Goal: Task Accomplishment & Management: Manage account settings

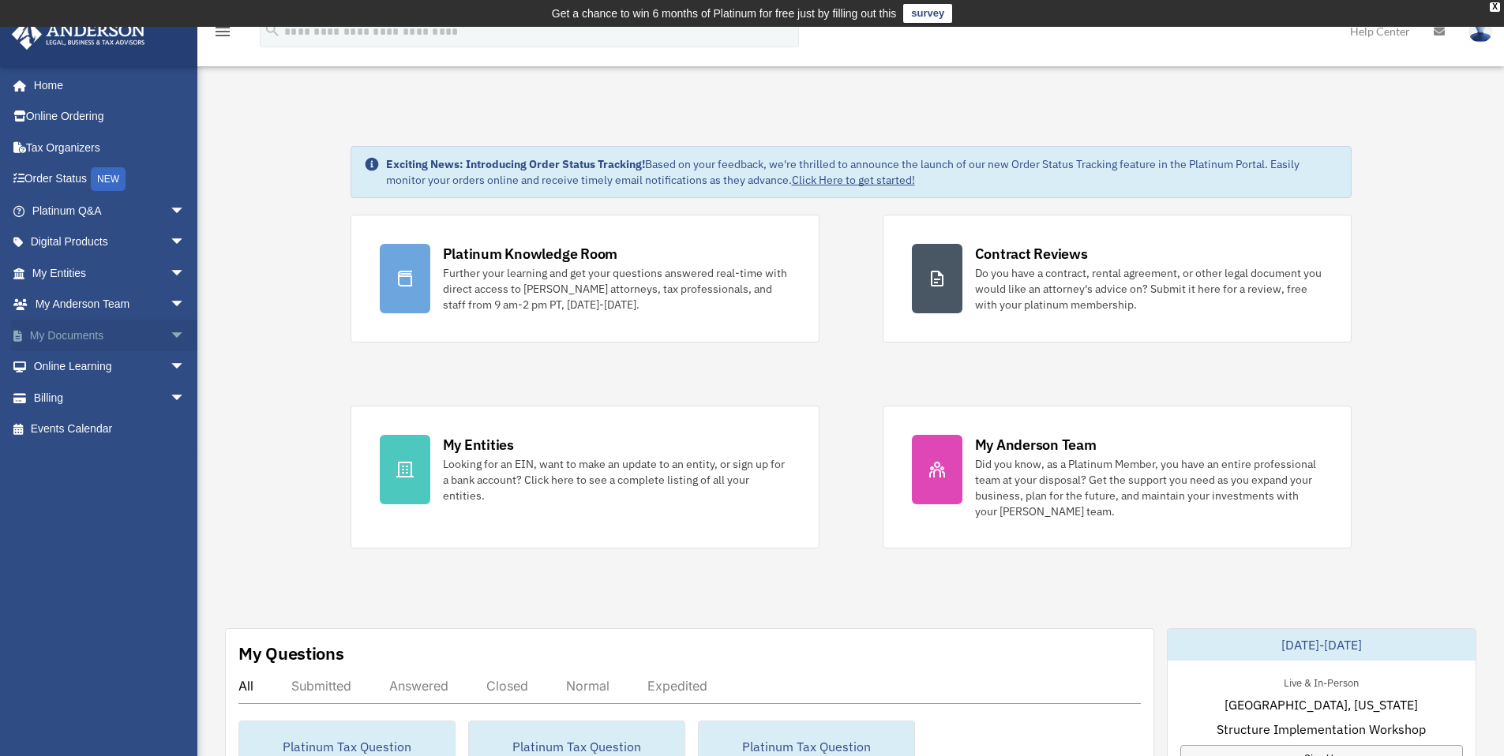
click at [170, 334] on span "arrow_drop_down" at bounding box center [186, 336] width 32 height 32
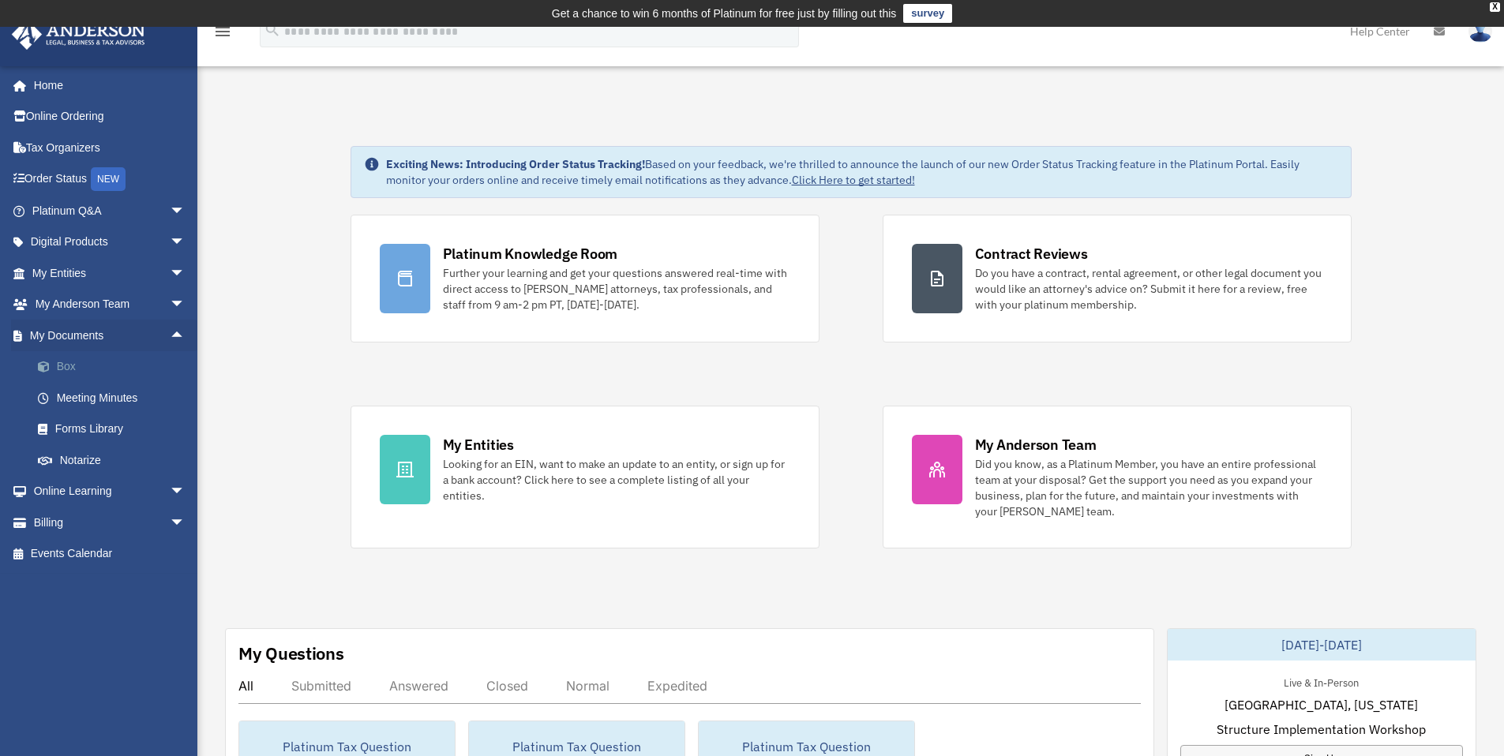
click at [79, 366] on link "Box" at bounding box center [115, 367] width 187 height 32
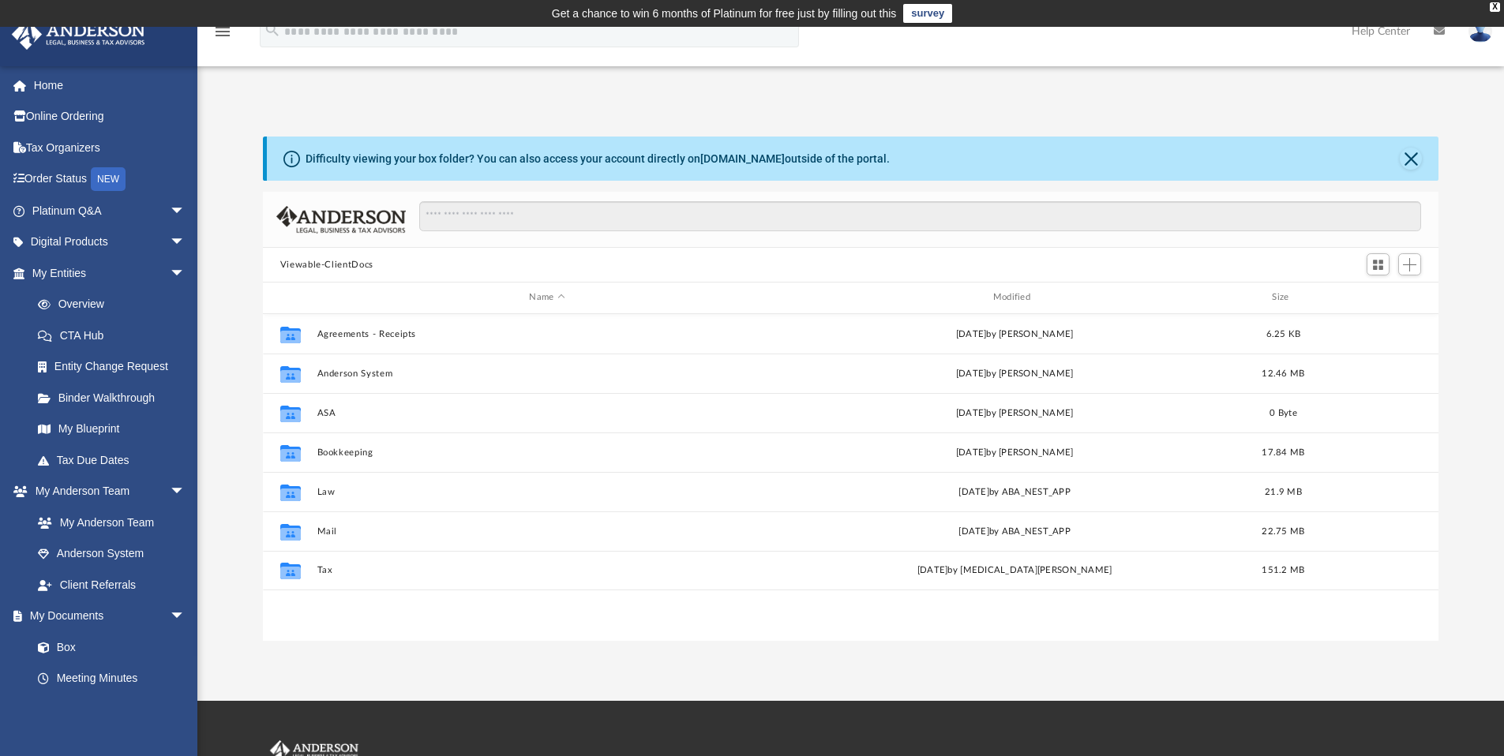
scroll to position [347, 1163]
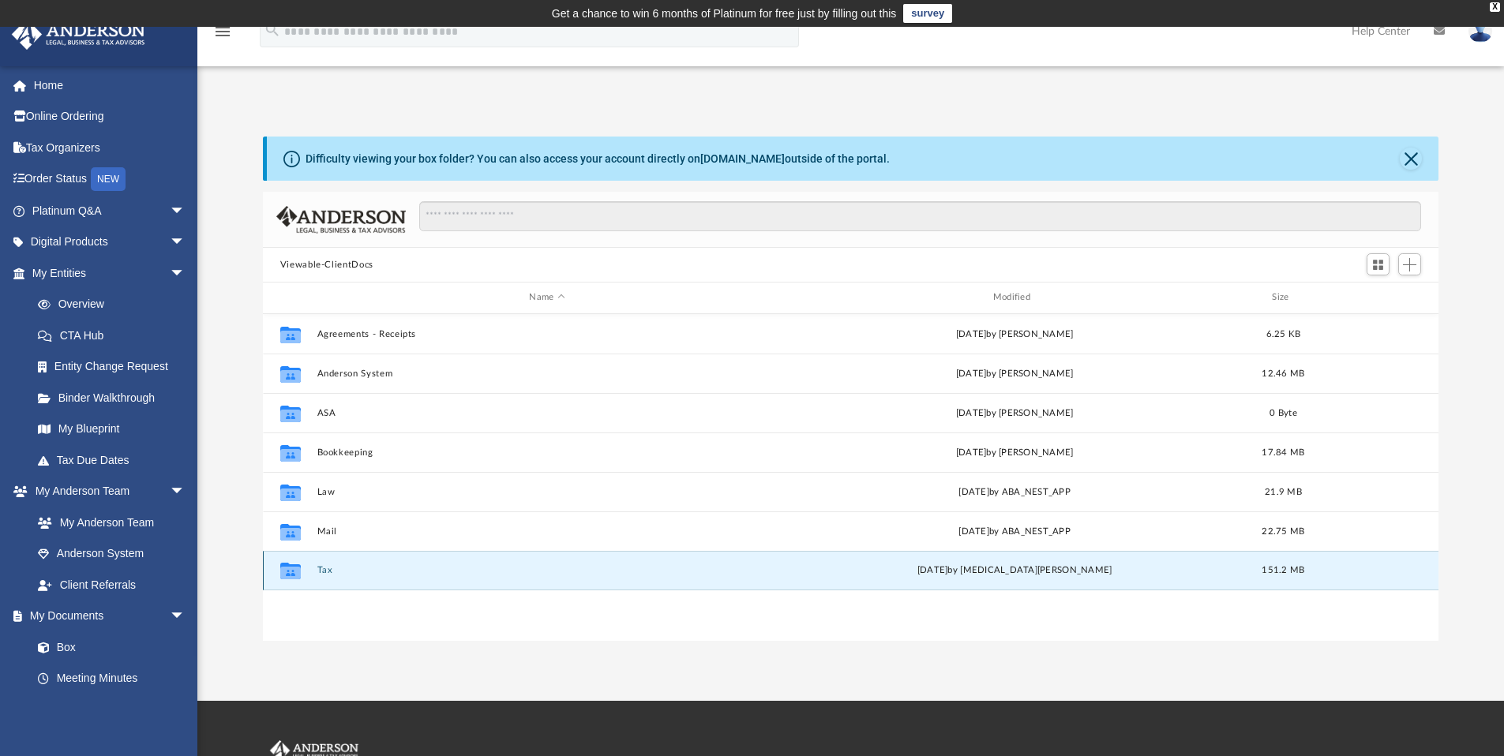
click at [328, 570] on button "Tax" at bounding box center [546, 570] width 460 height 10
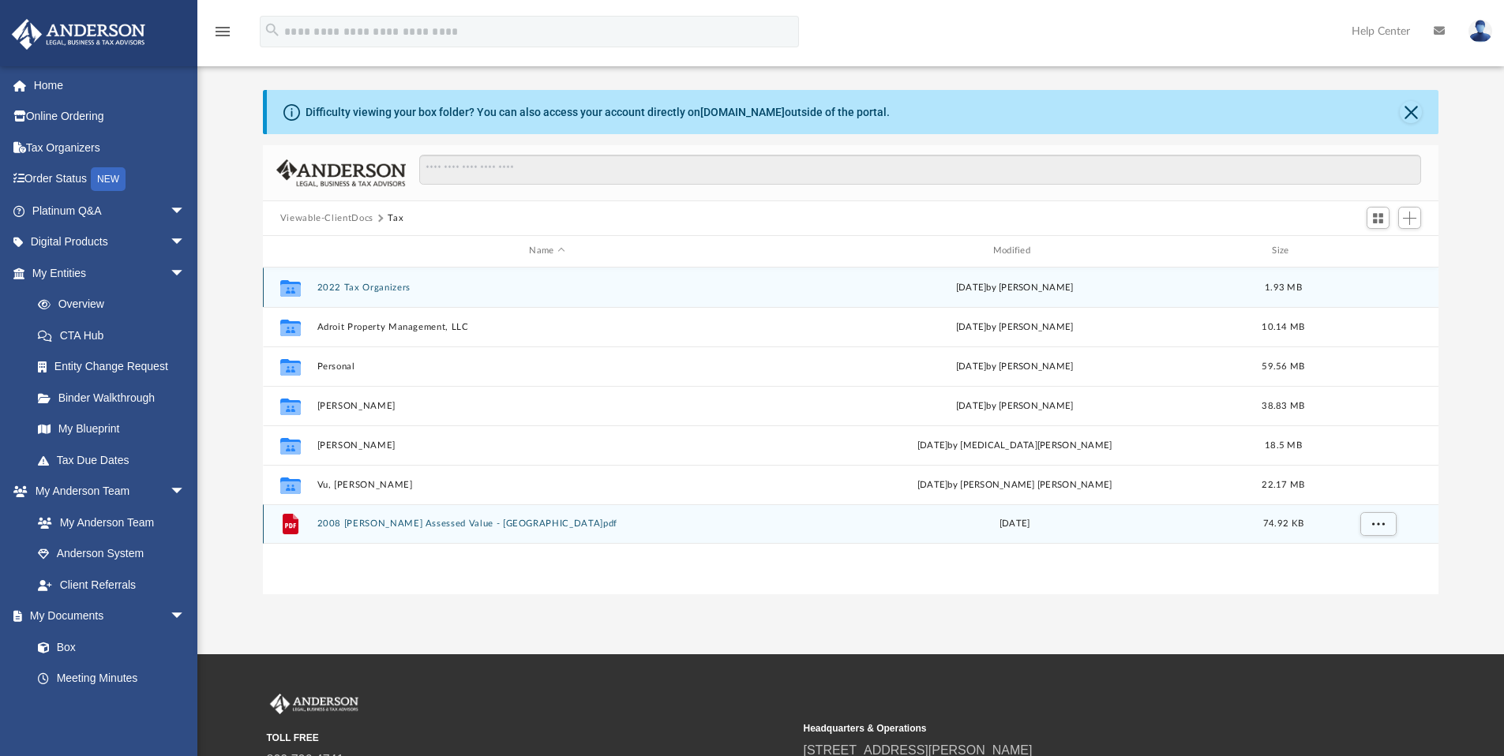
scroll to position [47, 0]
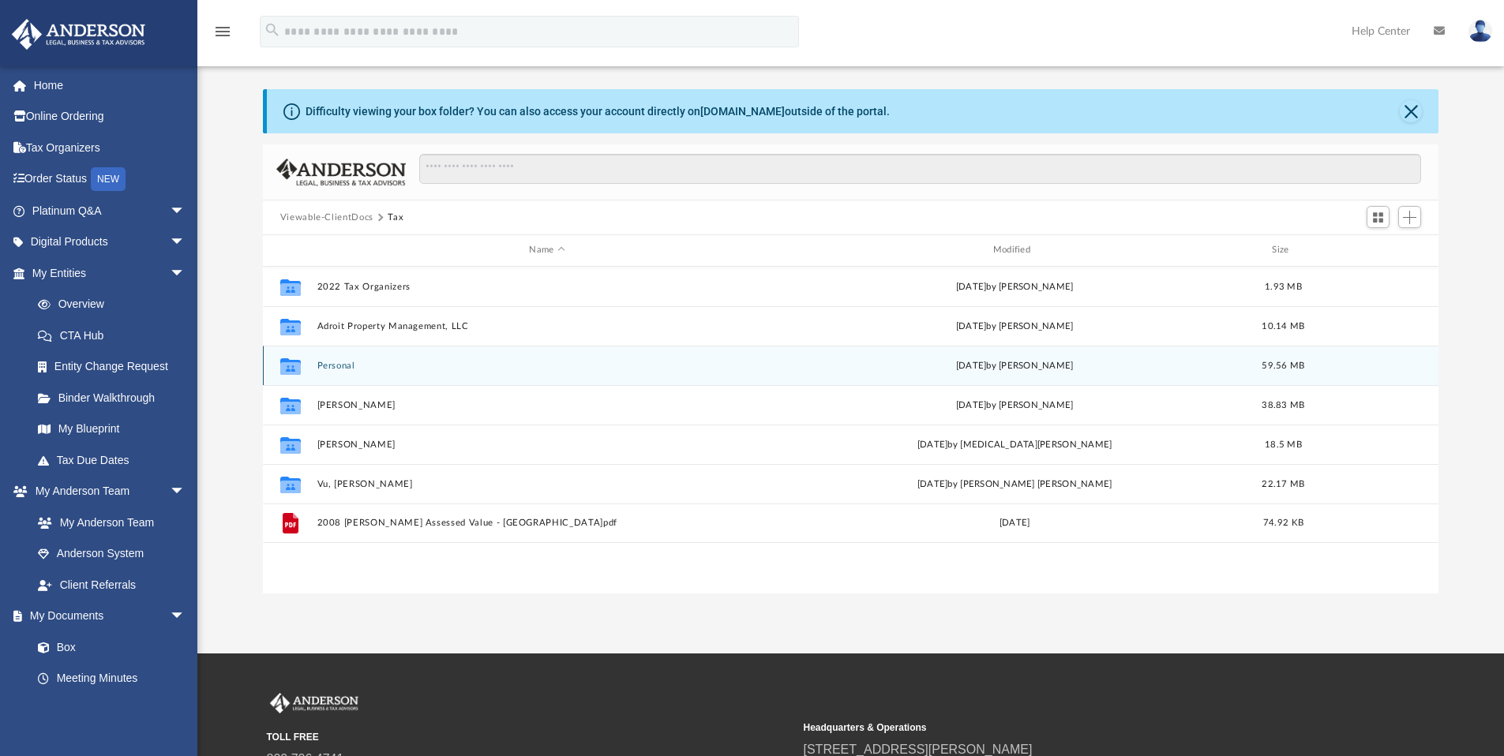
click at [339, 368] on button "Personal" at bounding box center [546, 366] width 460 height 10
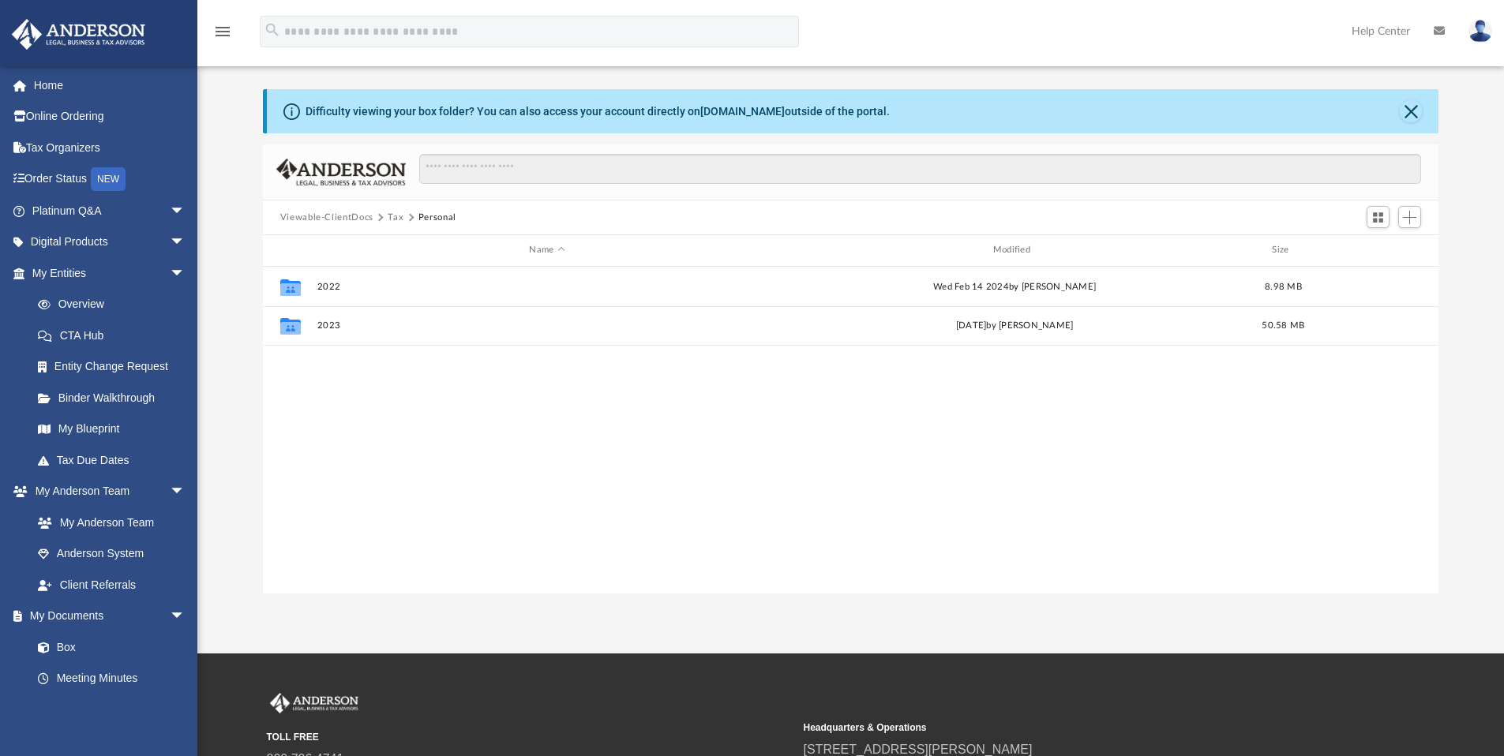
click at [396, 219] on button "Tax" at bounding box center [396, 218] width 16 height 14
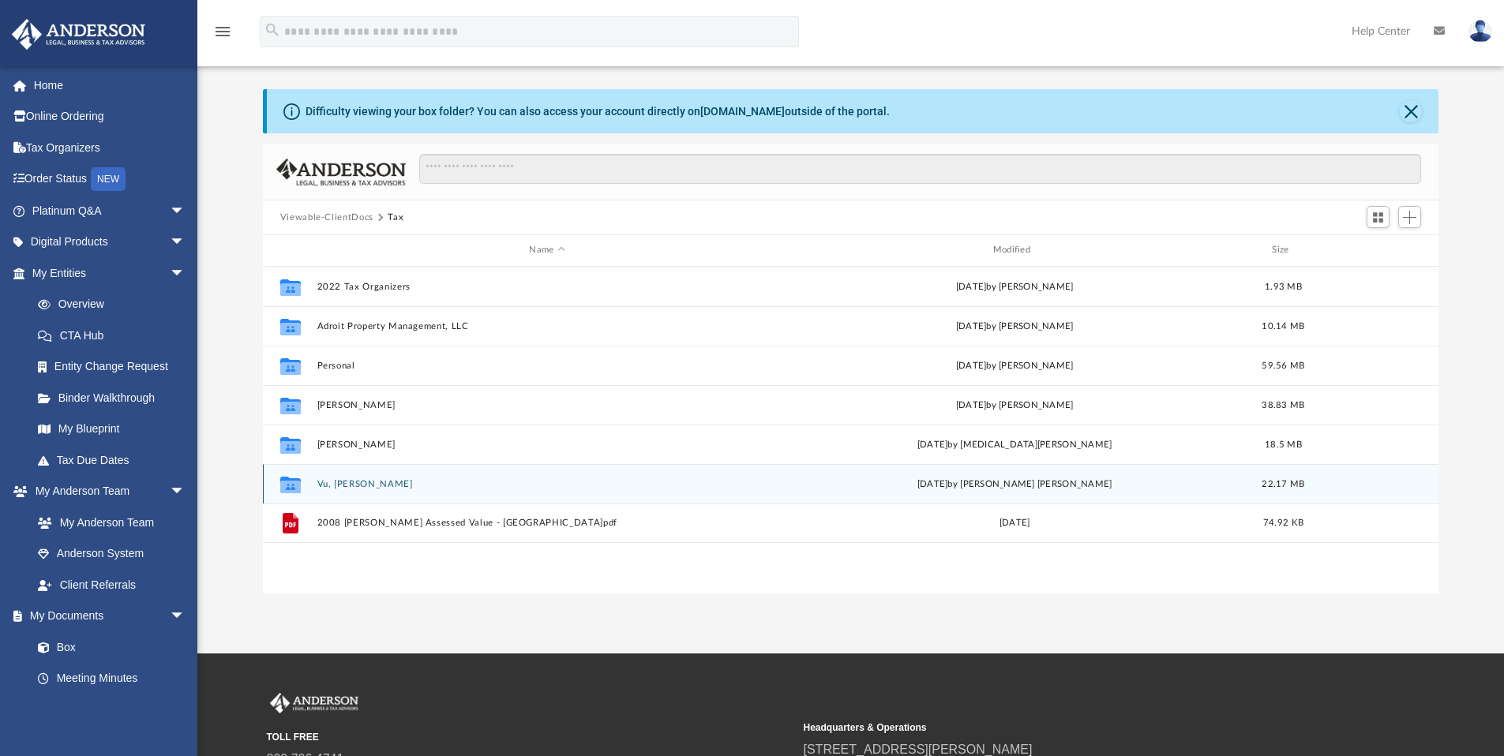
click at [350, 485] on button "Vu, Kim Ha" at bounding box center [546, 484] width 460 height 10
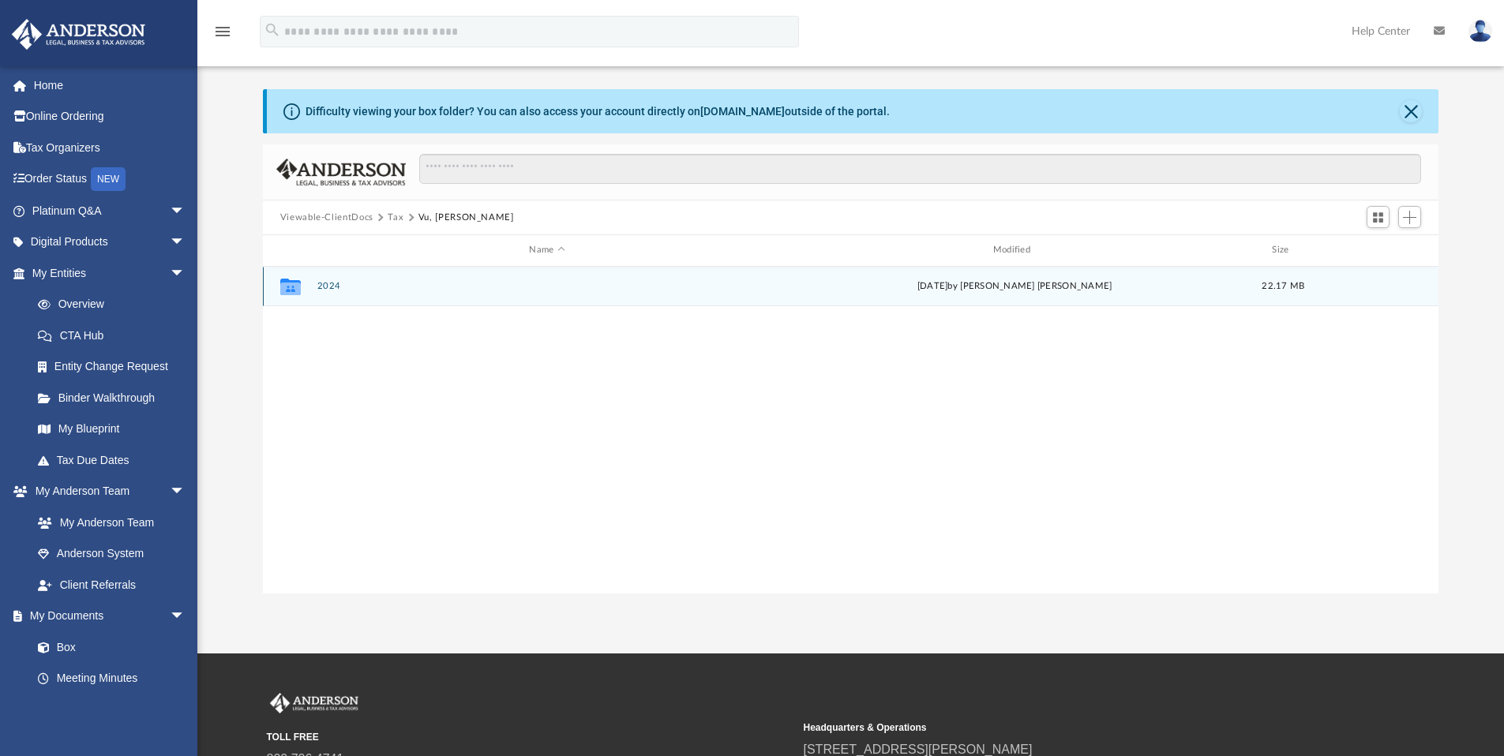
click at [329, 287] on button "2024" at bounding box center [546, 286] width 460 height 10
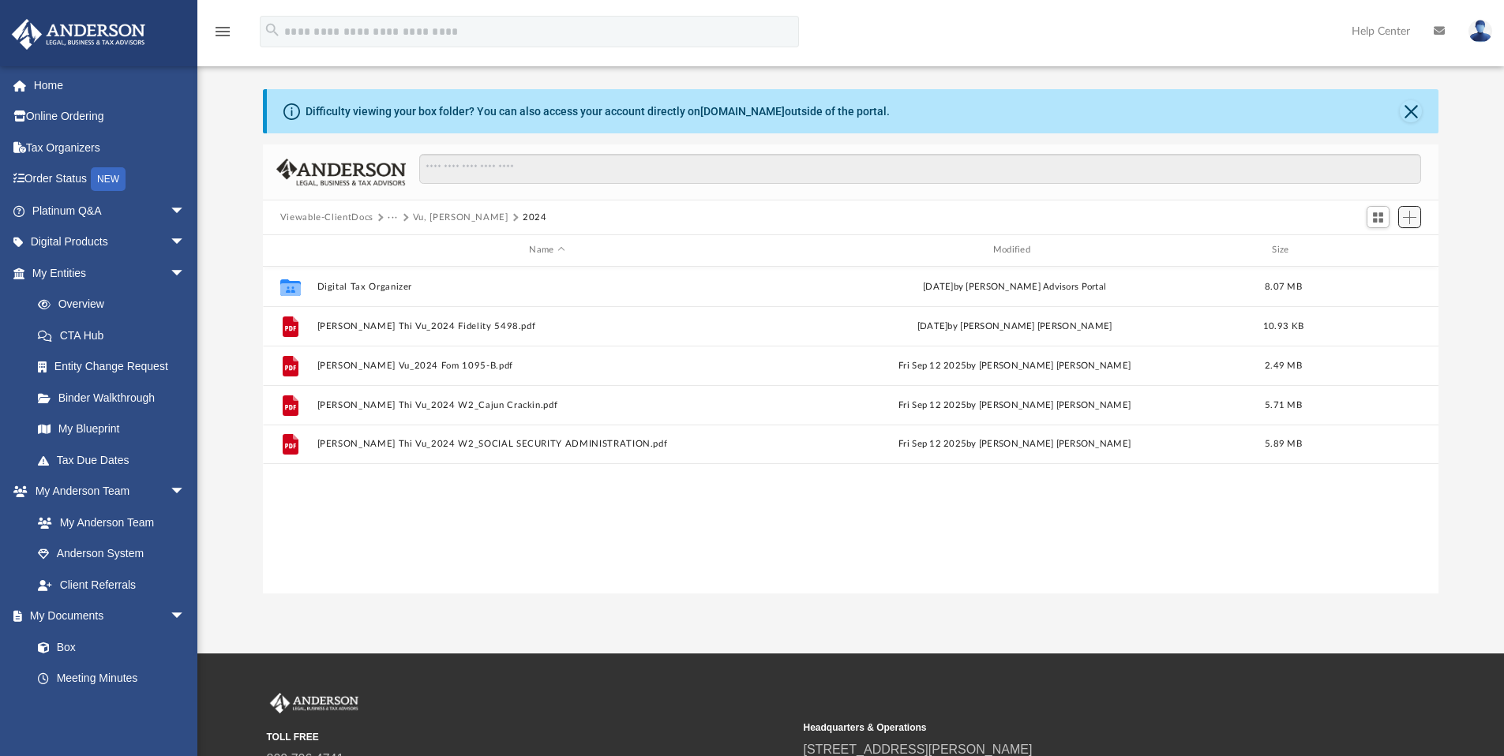
click at [1410, 214] on span "Add" at bounding box center [1409, 217] width 13 height 13
click at [1383, 251] on li "Upload" at bounding box center [1386, 249] width 51 height 17
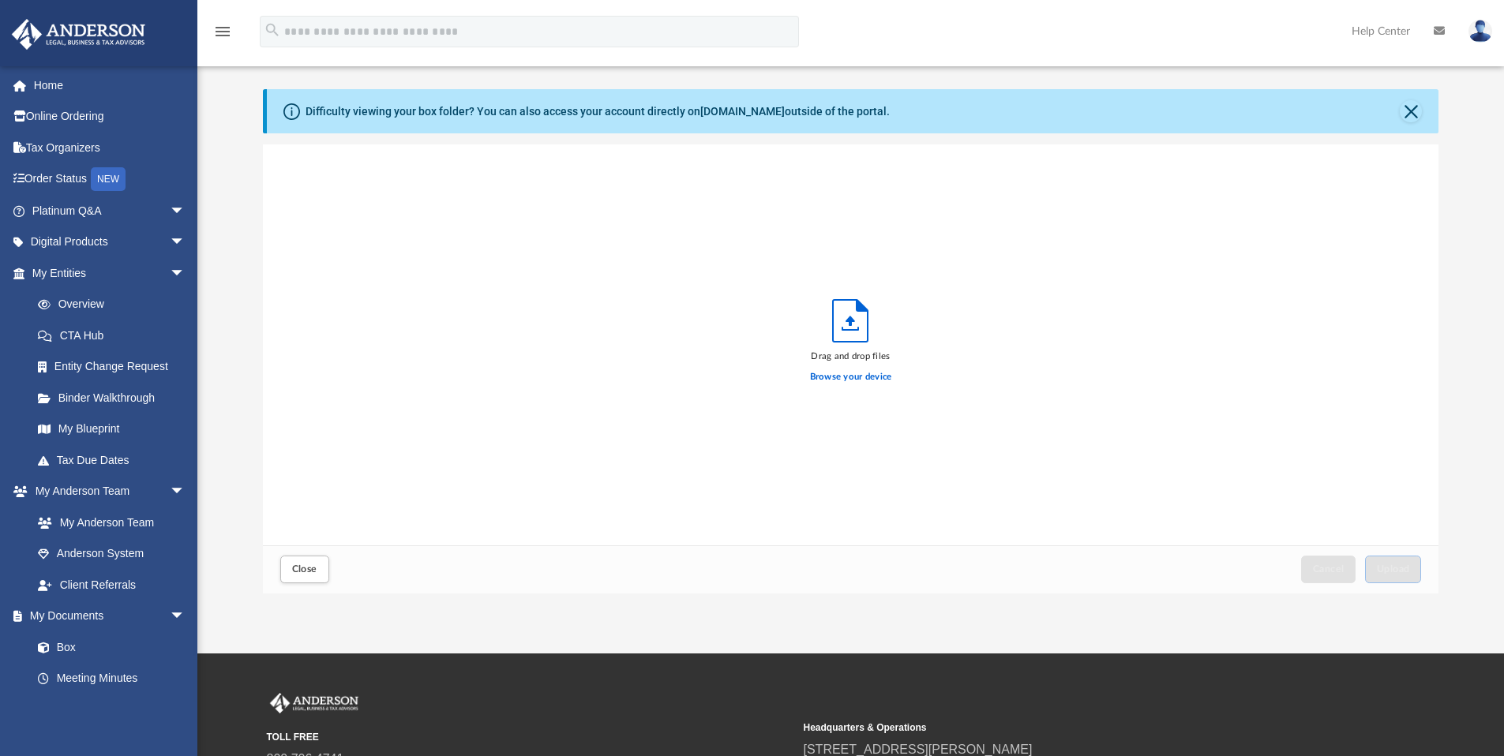
scroll to position [388, 1163]
click at [852, 379] on label "Browse your device" at bounding box center [851, 377] width 82 height 14
click at [0, 0] on input "Browse your device" at bounding box center [0, 0] width 0 height 0
click at [1388, 567] on span "Upload" at bounding box center [1392, 568] width 33 height 9
click at [1407, 111] on button "Close" at bounding box center [1410, 111] width 22 height 22
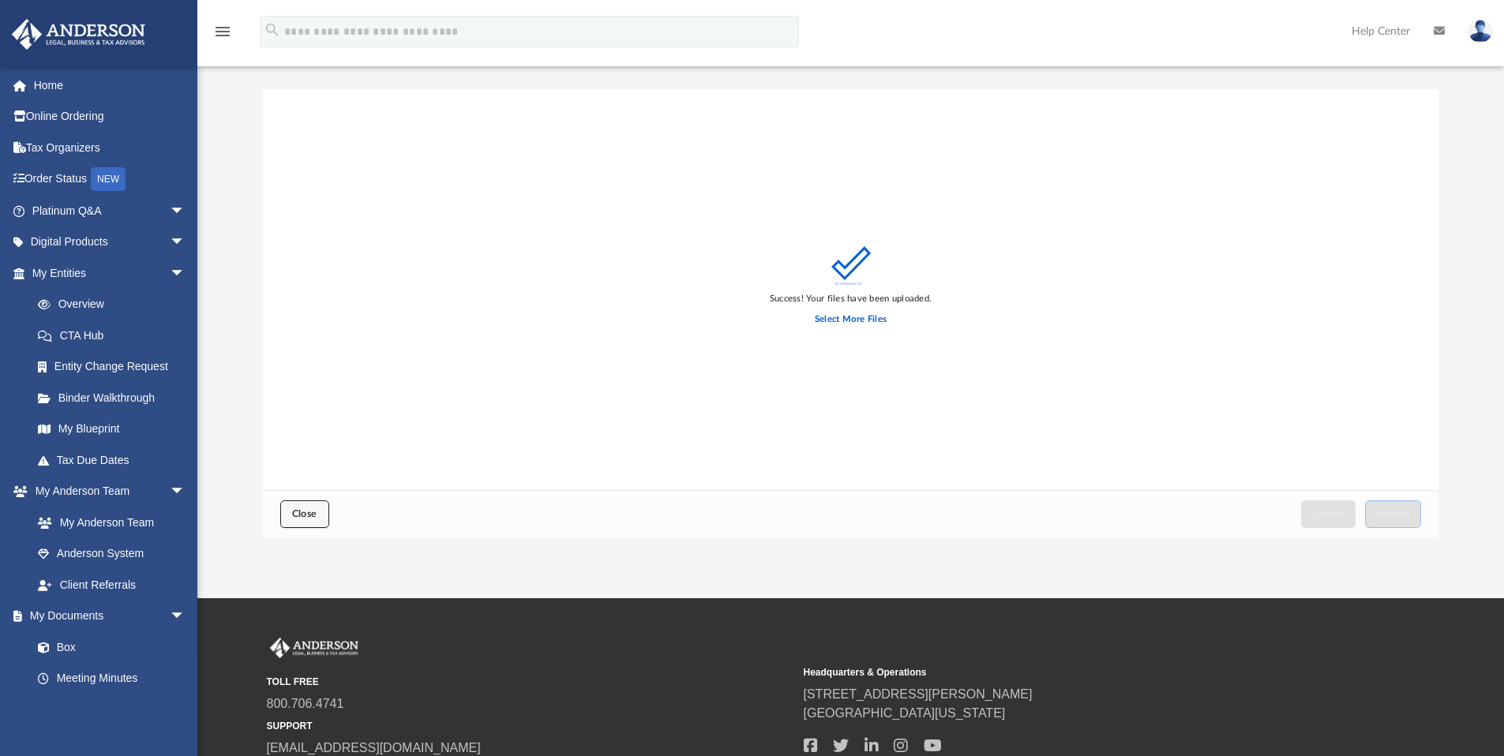
click at [294, 513] on span "Close" at bounding box center [304, 513] width 25 height 9
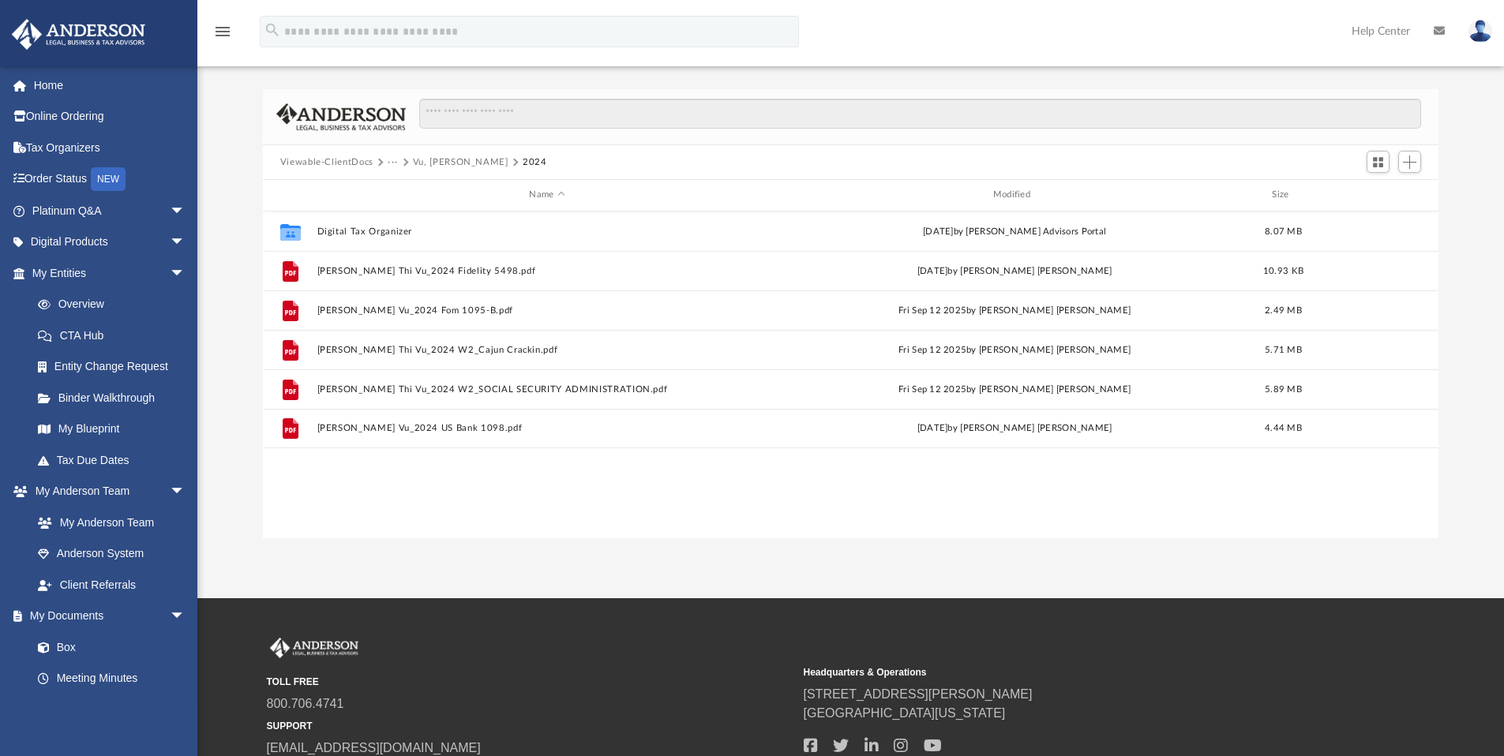
click at [1481, 25] on img at bounding box center [1480, 31] width 24 height 23
click at [1202, 135] on link "Logout" at bounding box center [1223, 138] width 158 height 32
